Goal: Information Seeking & Learning: Learn about a topic

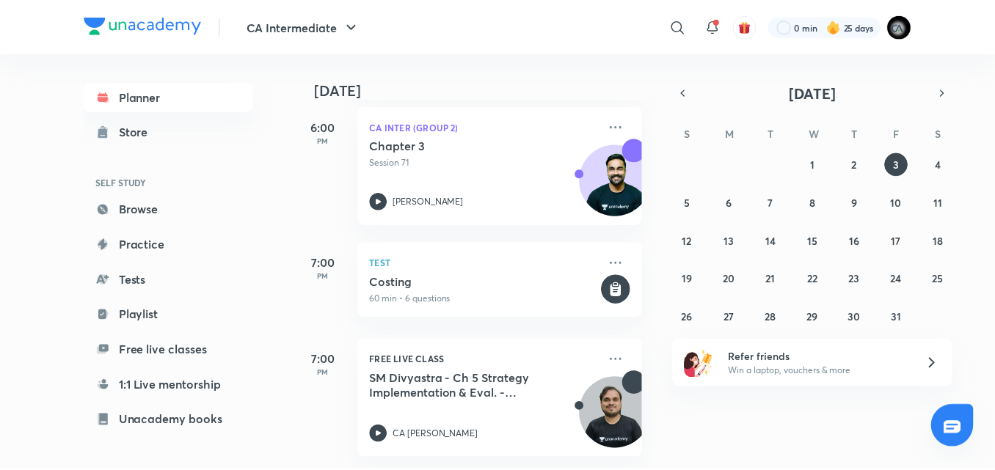
scroll to position [415, 0]
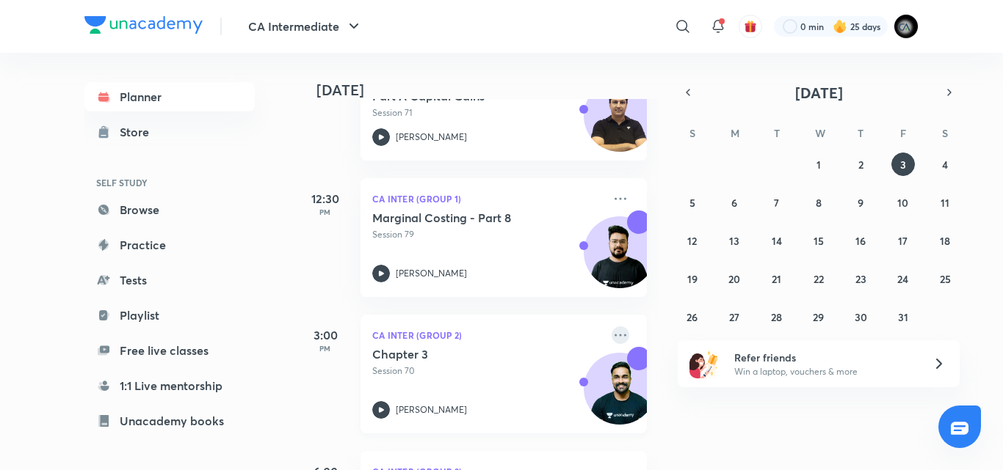
click at [611, 341] on icon at bounding box center [620, 336] width 18 height 18
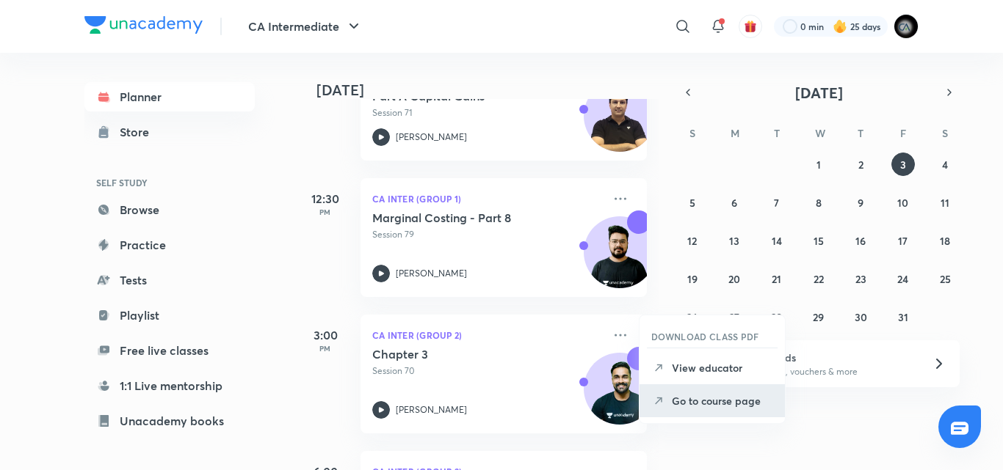
click at [686, 401] on p "Go to course page" at bounding box center [722, 400] width 101 height 15
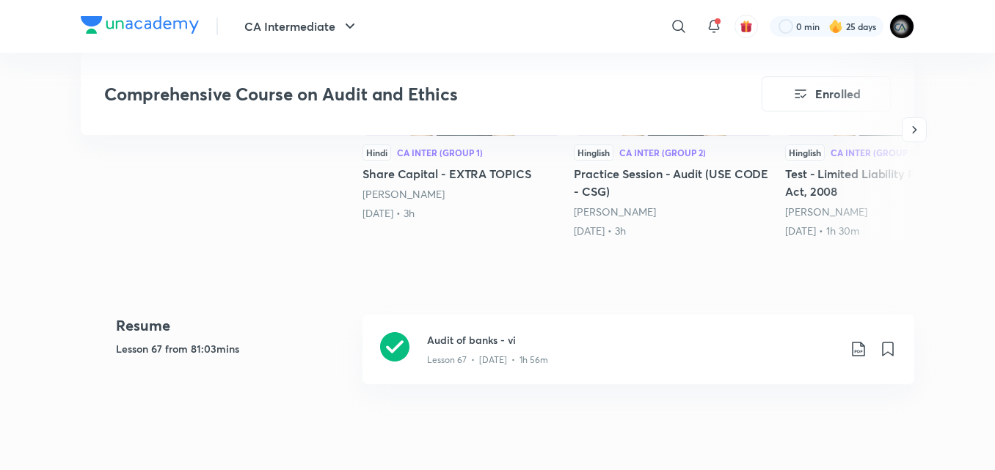
scroll to position [470, 0]
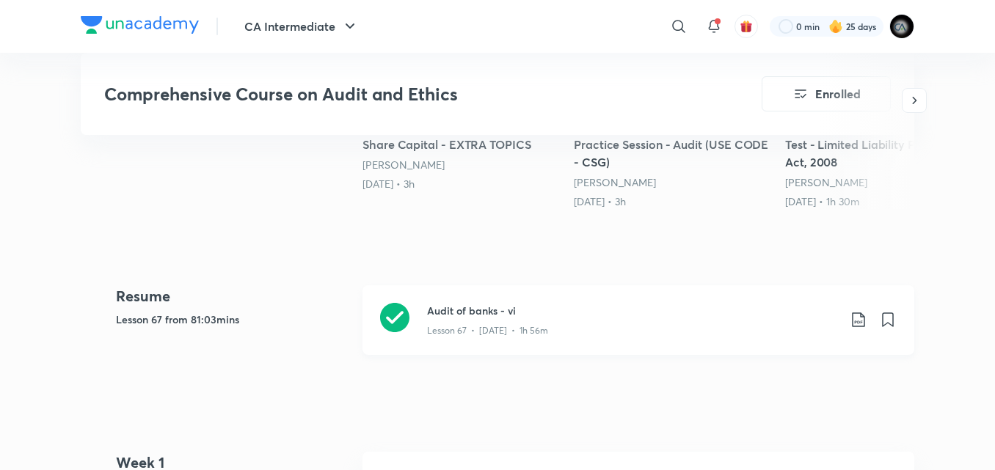
click at [482, 313] on h3 "Audit of banks - vi" at bounding box center [632, 310] width 411 height 15
